Goal: Task Accomplishment & Management: Complete application form

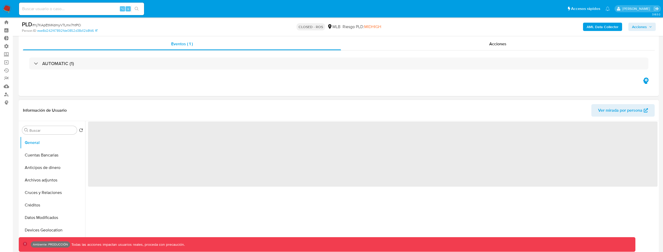
scroll to position [84, 0]
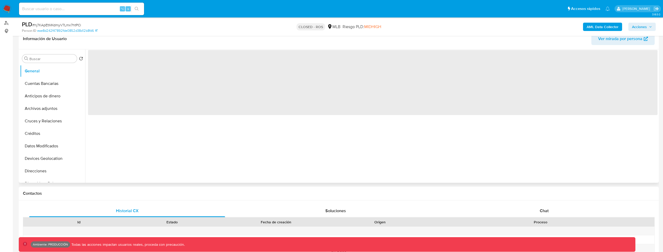
select select "10"
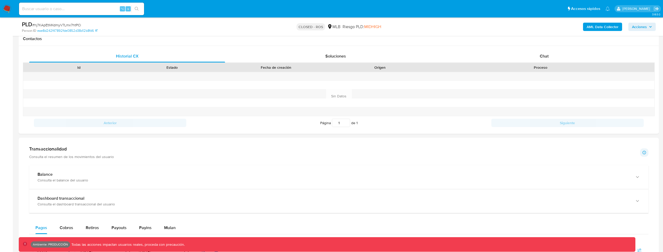
scroll to position [408, 0]
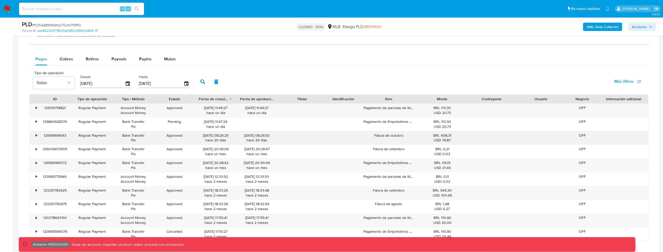
click at [32, 134] on div "•" at bounding box center [33, 138] width 9 height 14
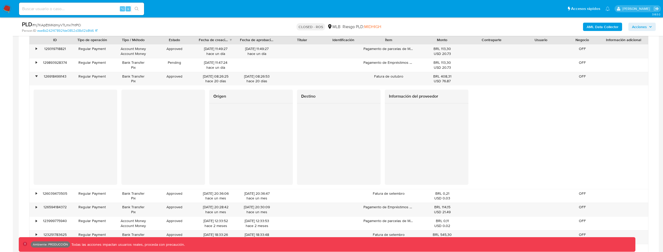
scroll to position [485, 0]
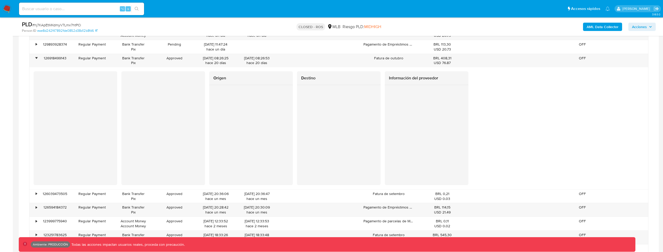
click at [388, 103] on div at bounding box center [427, 122] width 84 height 75
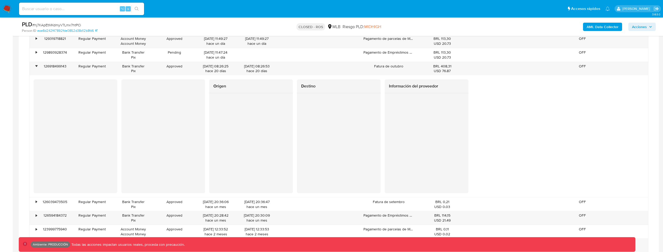
scroll to position [477, 0]
click at [35, 40] on div "•" at bounding box center [33, 42] width 9 height 14
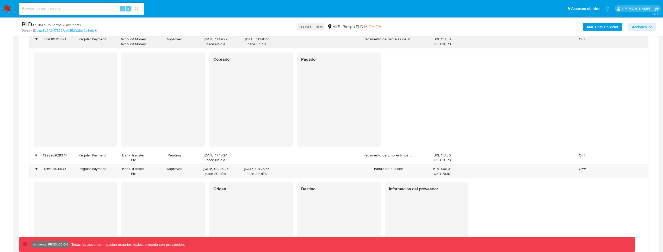
click at [35, 40] on div "•" at bounding box center [33, 42] width 9 height 14
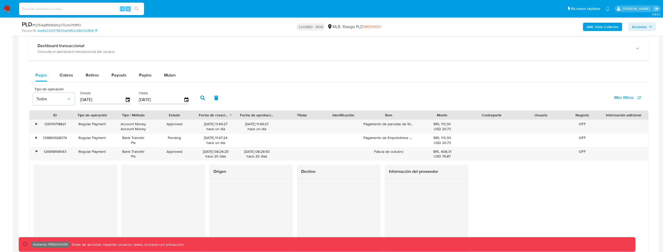
scroll to position [335, 0]
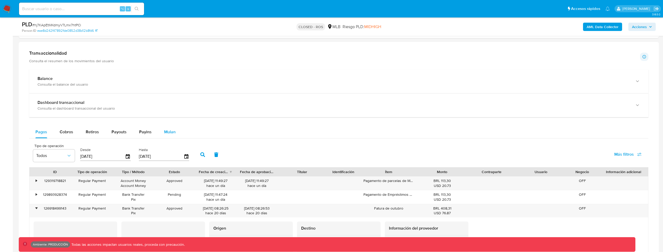
click at [169, 131] on span "Mulan" at bounding box center [169, 132] width 11 height 6
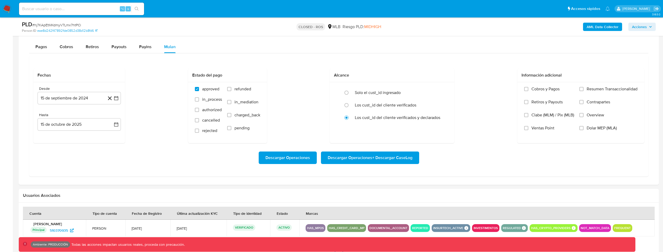
scroll to position [426, 0]
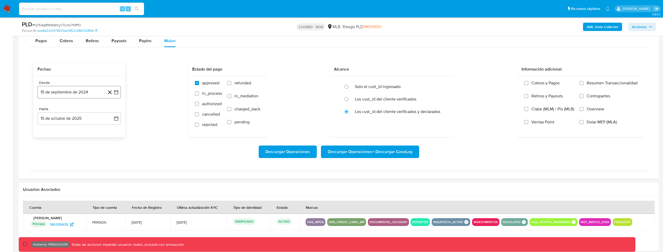
click at [88, 90] on button "15 de septiembre de 2024" at bounding box center [79, 92] width 83 height 13
click at [45, 111] on icon "Mes anterior" at bounding box center [47, 111] width 6 height 6
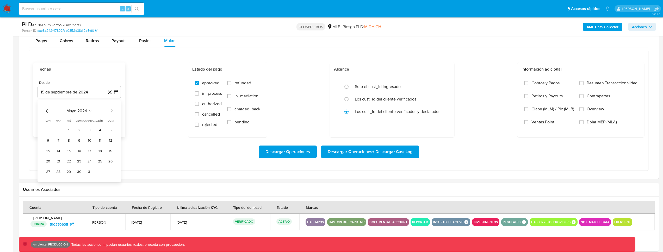
click at [45, 111] on icon "Mes anterior" at bounding box center [47, 111] width 6 height 6
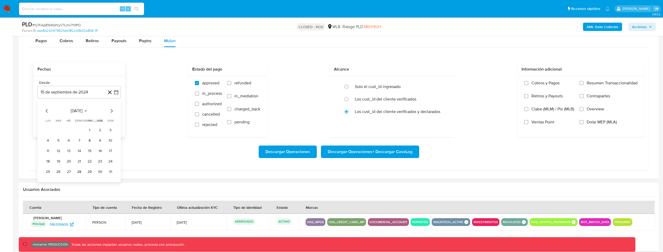
click at [45, 111] on icon "Mes anterior" at bounding box center [47, 111] width 6 height 6
click at [108, 130] on button "1" at bounding box center [110, 130] width 8 height 8
click at [77, 95] on button "1 de octubre de 2023" at bounding box center [79, 92] width 83 height 13
click at [91, 111] on icon "Seleccionar mes y año" at bounding box center [92, 111] width 4 height 4
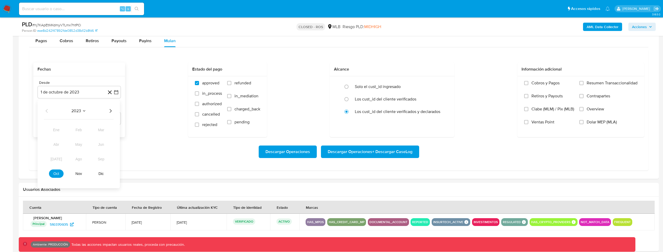
click at [92, 75] on div "Fechas" at bounding box center [79, 70] width 92 height 14
click at [95, 117] on button "15 de octubre de 2025" at bounding box center [79, 118] width 83 height 13
click at [132, 132] on div "Fechas Desde [DATE] [DATE] Hasta [DATE] [DATE] Estado del pago approved in_proc…" at bounding box center [338, 100] width 611 height 75
